Goal: Task Accomplishment & Management: Complete application form

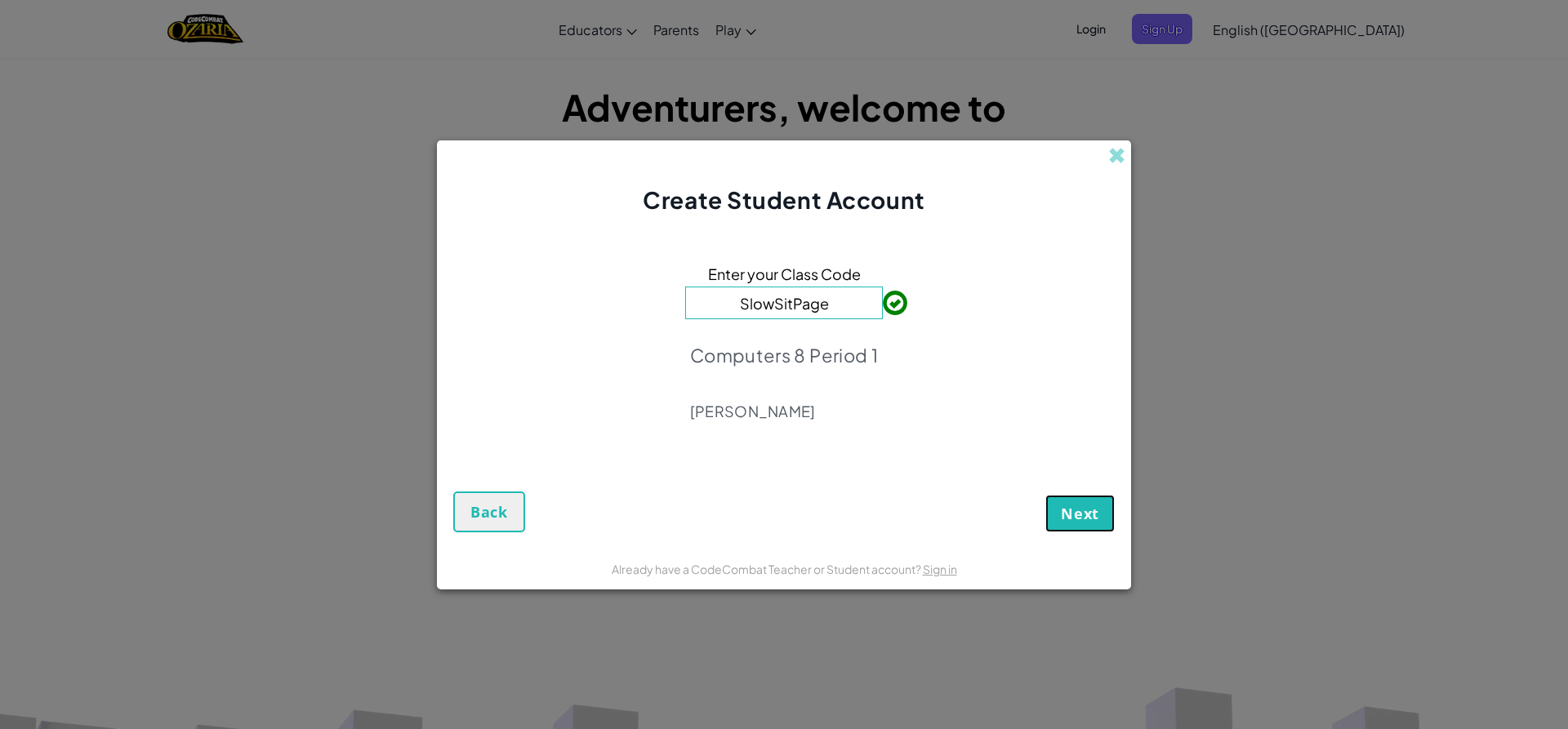
click at [1092, 499] on button "Next" at bounding box center [1079, 513] width 70 height 37
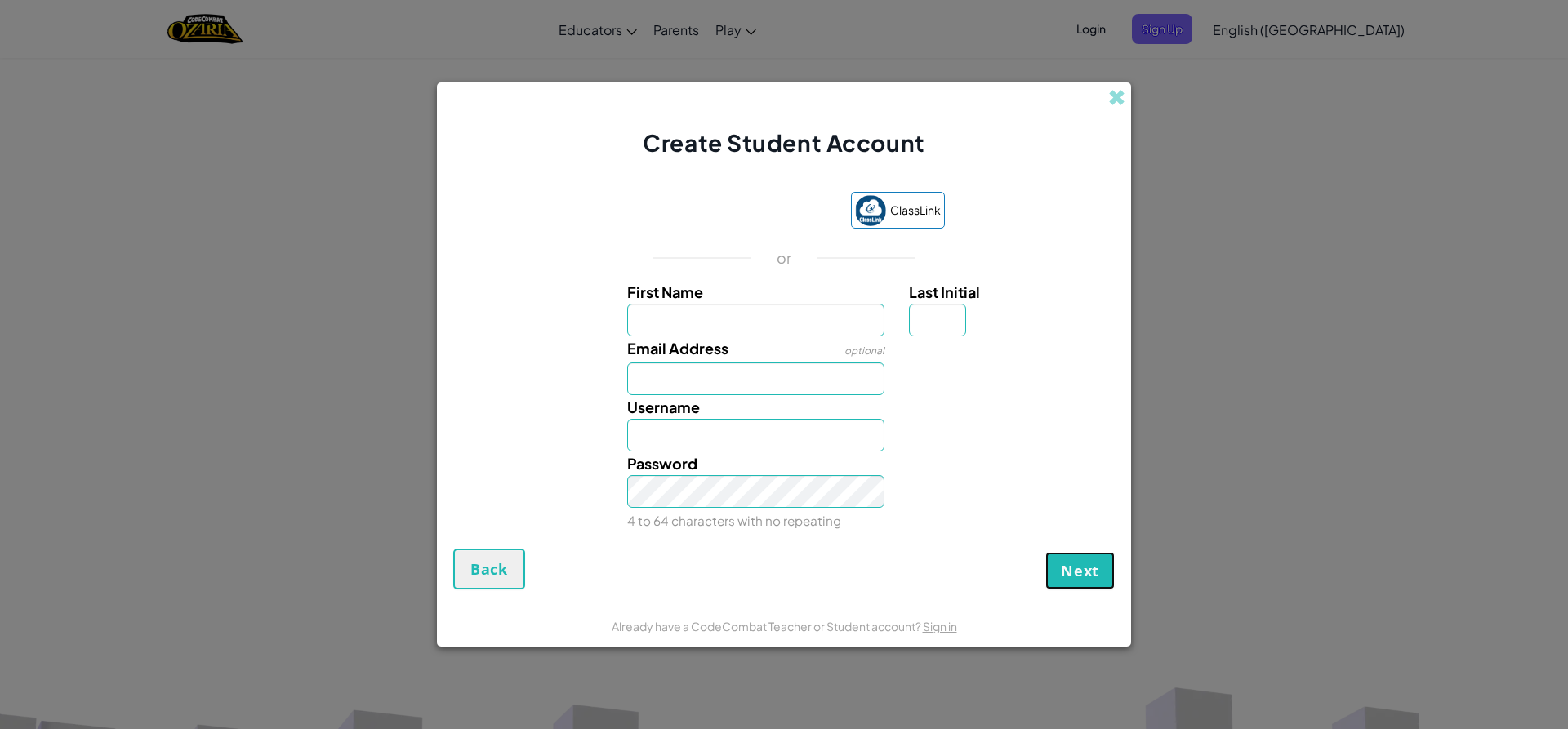
click at [1067, 585] on button "Next" at bounding box center [1079, 571] width 70 height 37
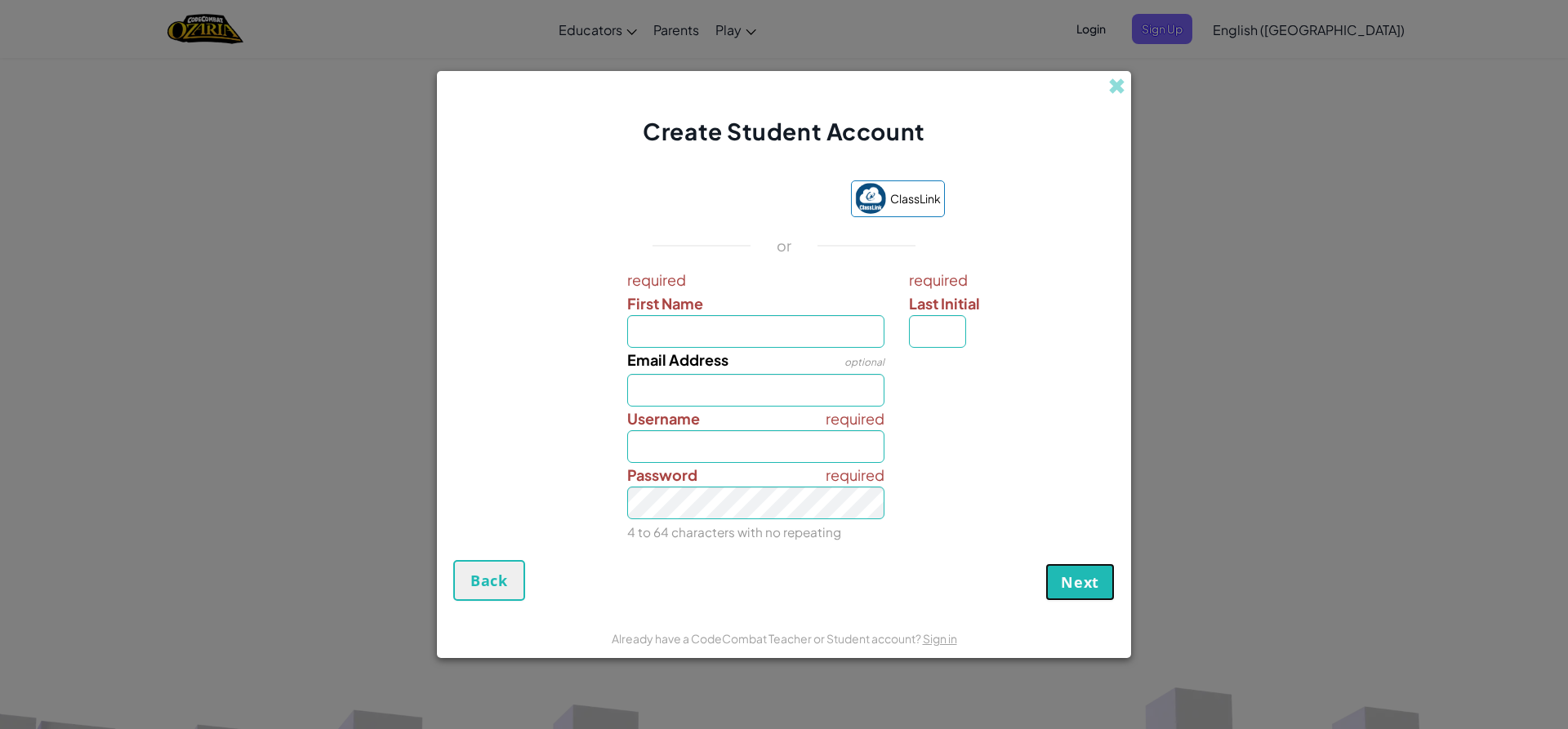
drag, startPoint x: 1089, startPoint y: 590, endPoint x: 1090, endPoint y: 573, distance: 17.0
click at [1090, 591] on span "Next" at bounding box center [1079, 583] width 38 height 20
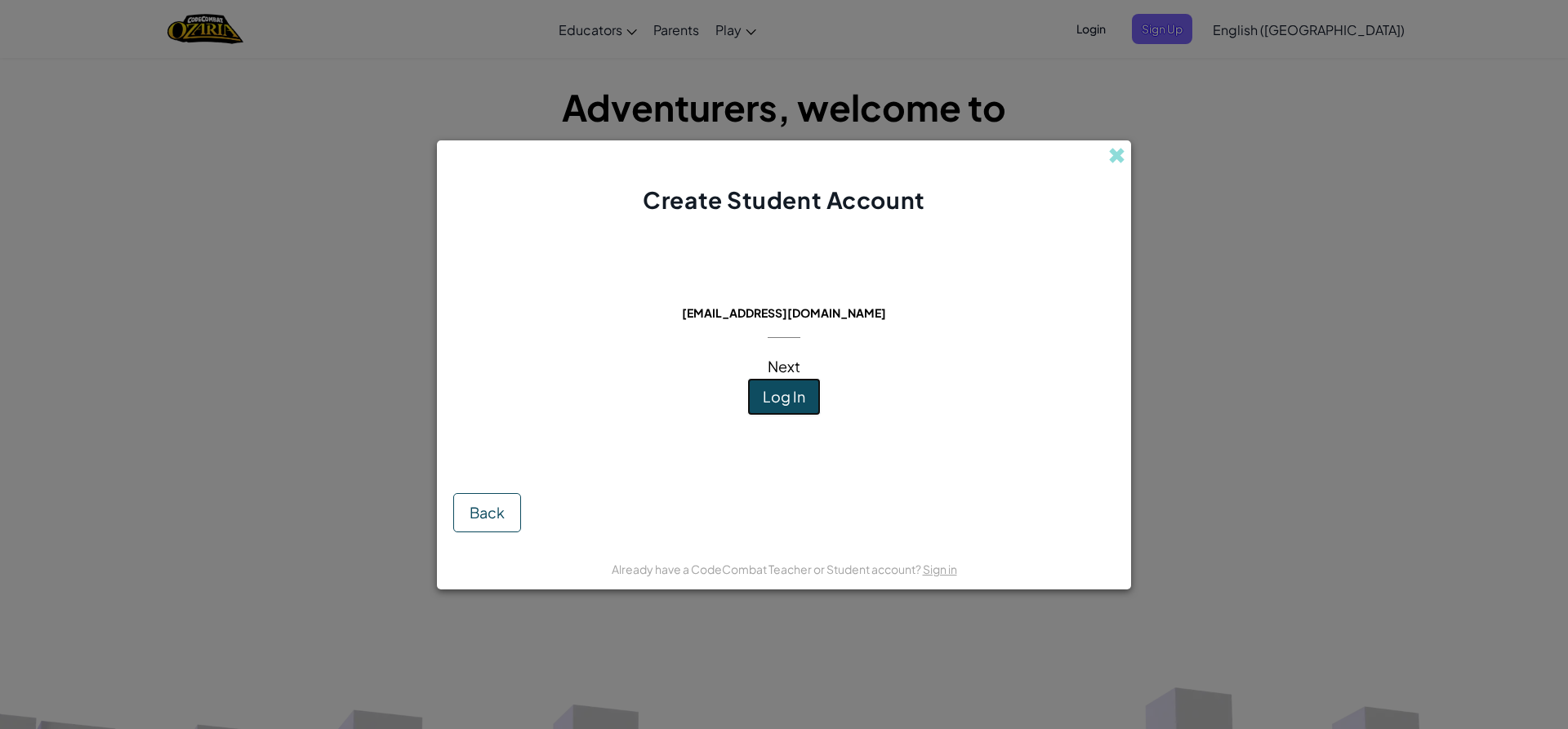
click at [796, 388] on span "Log In" at bounding box center [783, 396] width 42 height 19
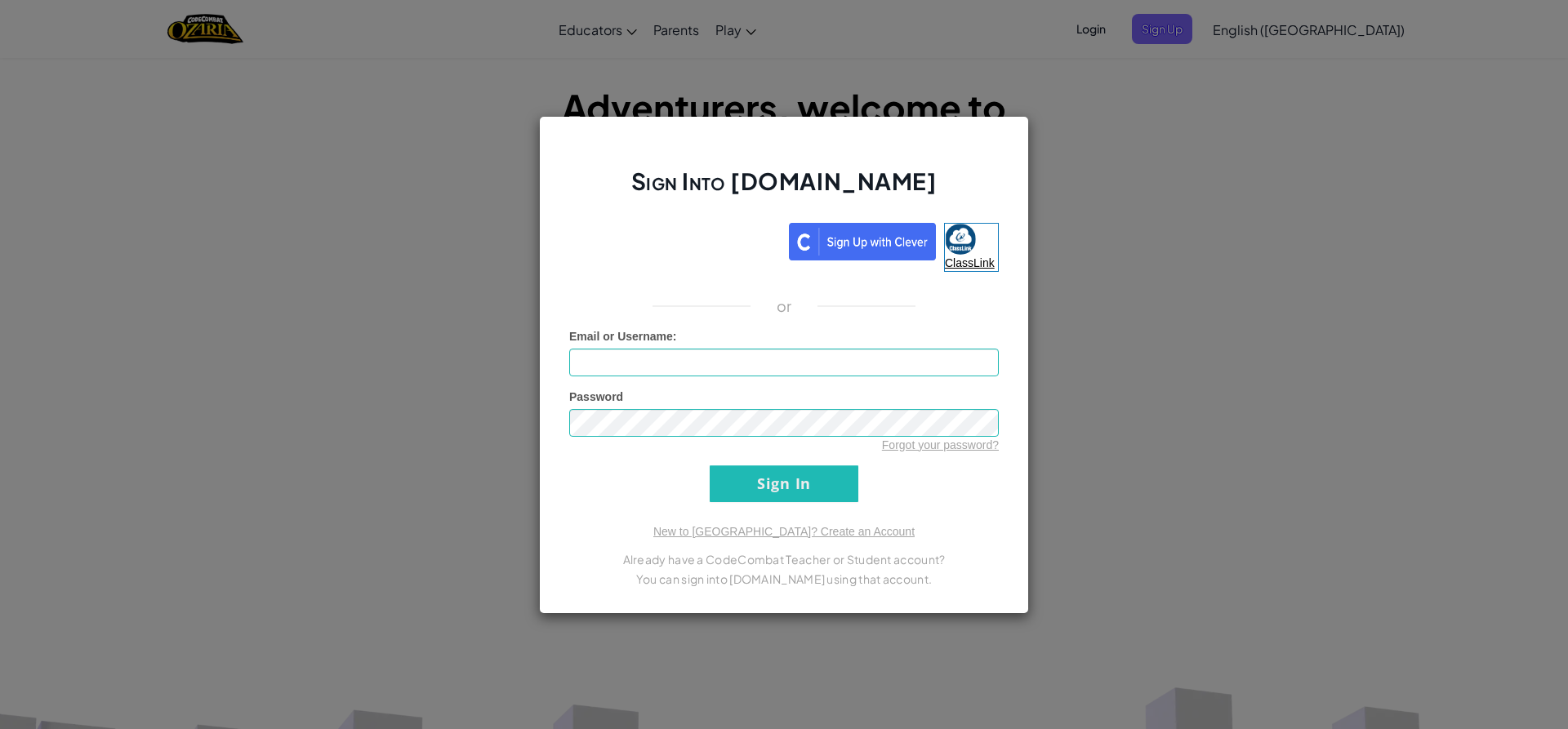
drag, startPoint x: 1274, startPoint y: 270, endPoint x: 959, endPoint y: 217, distance: 319.4
click at [1055, 245] on div "Sign Into [DOMAIN_NAME] ClassLink or Unknown Error Email or Username : Password…" at bounding box center [784, 364] width 1568 height 729
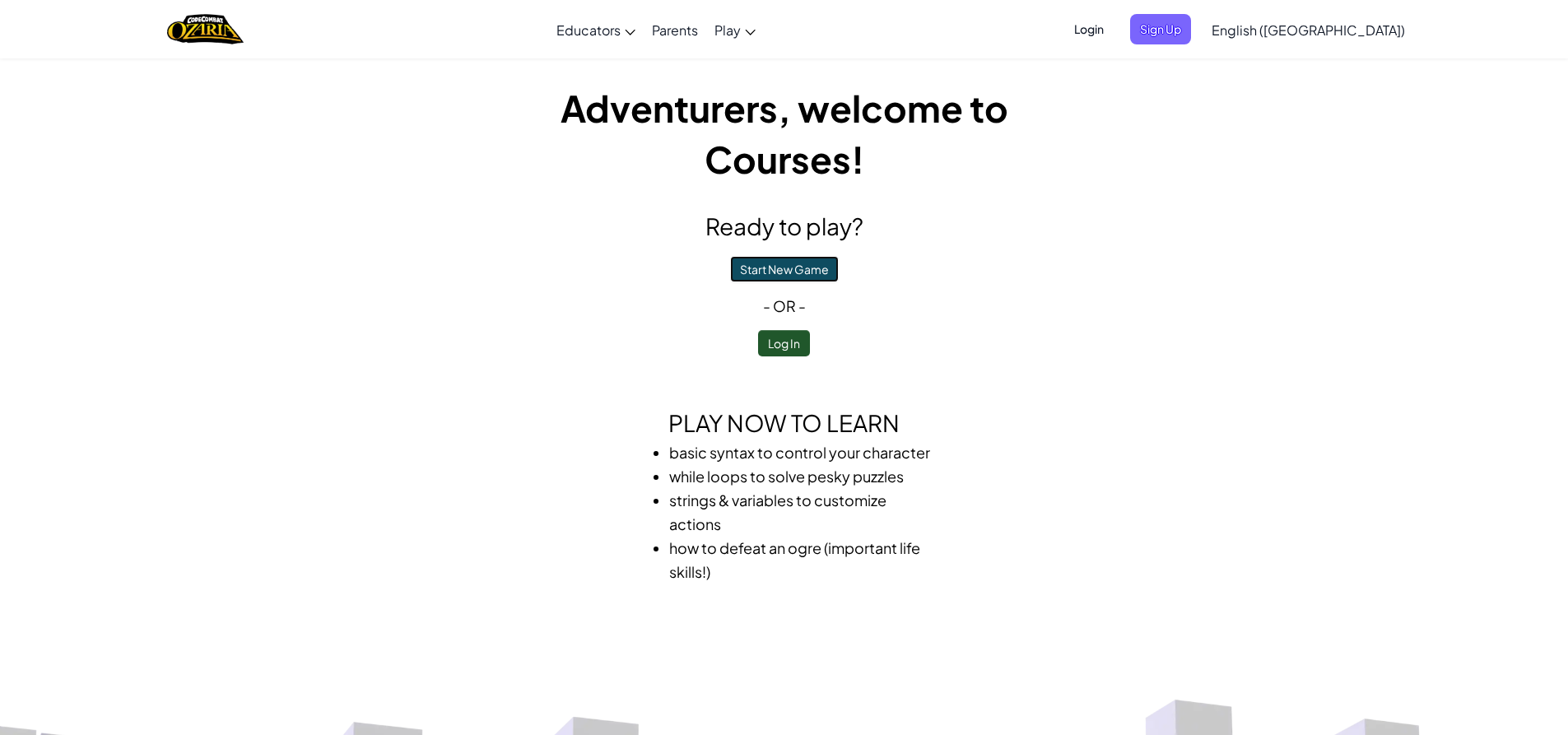
click at [806, 260] on button "Start New Game" at bounding box center [784, 269] width 109 height 27
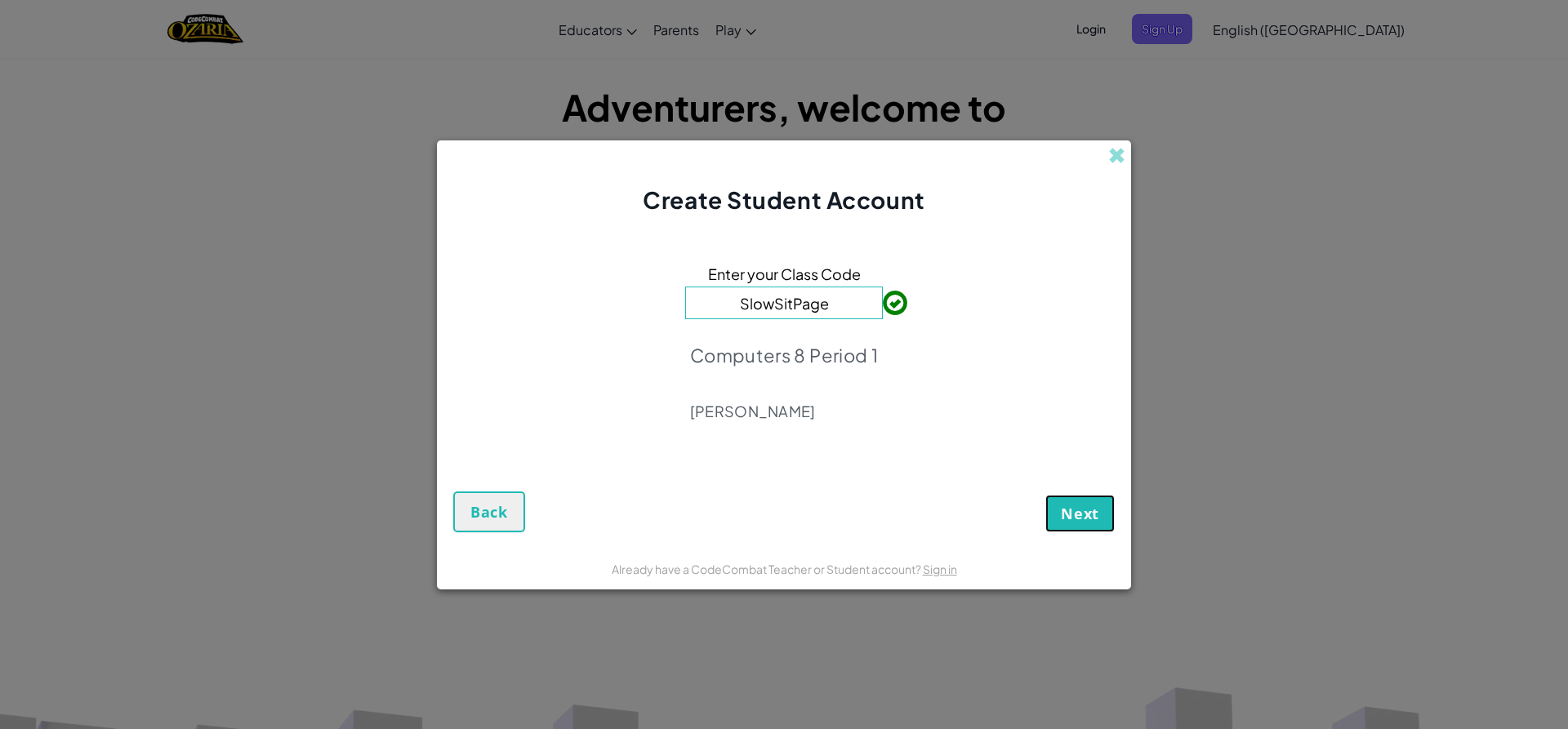
click at [1083, 513] on span "Next" at bounding box center [1079, 514] width 38 height 20
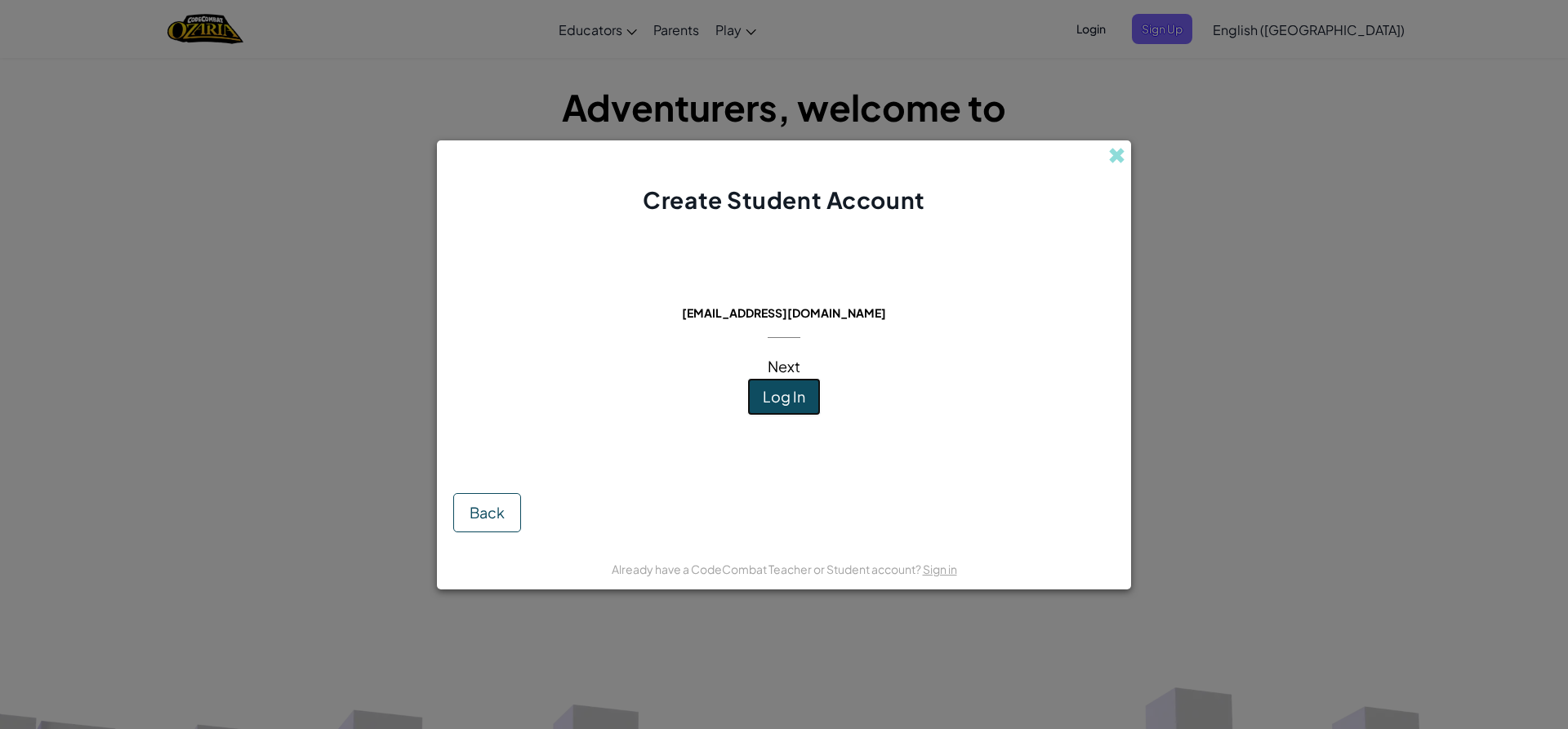
click at [772, 388] on span "Log In" at bounding box center [783, 396] width 42 height 19
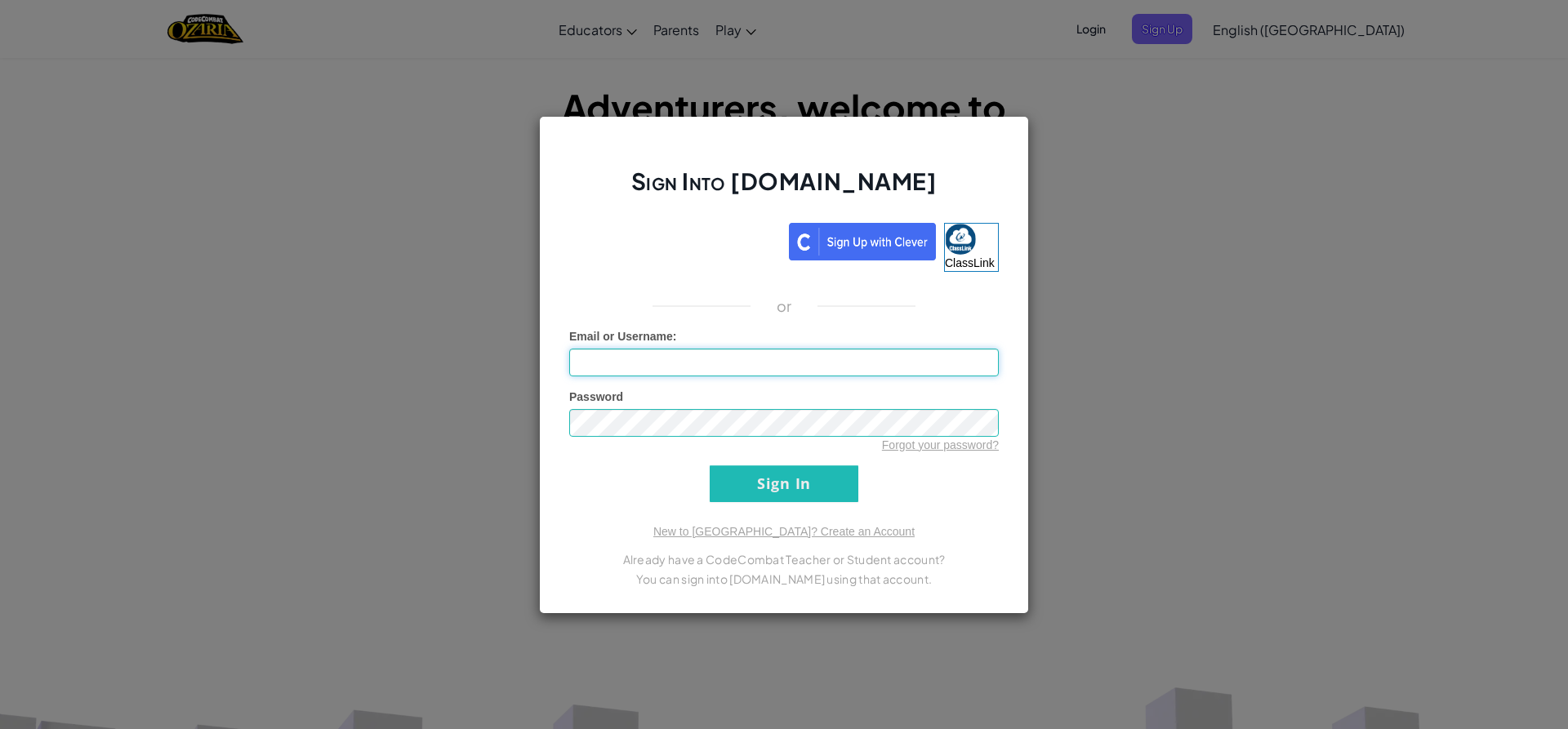
click at [791, 365] on input "Email or Username :" at bounding box center [784, 362] width 430 height 27
type input "T"
